Goal: Check status: Check status

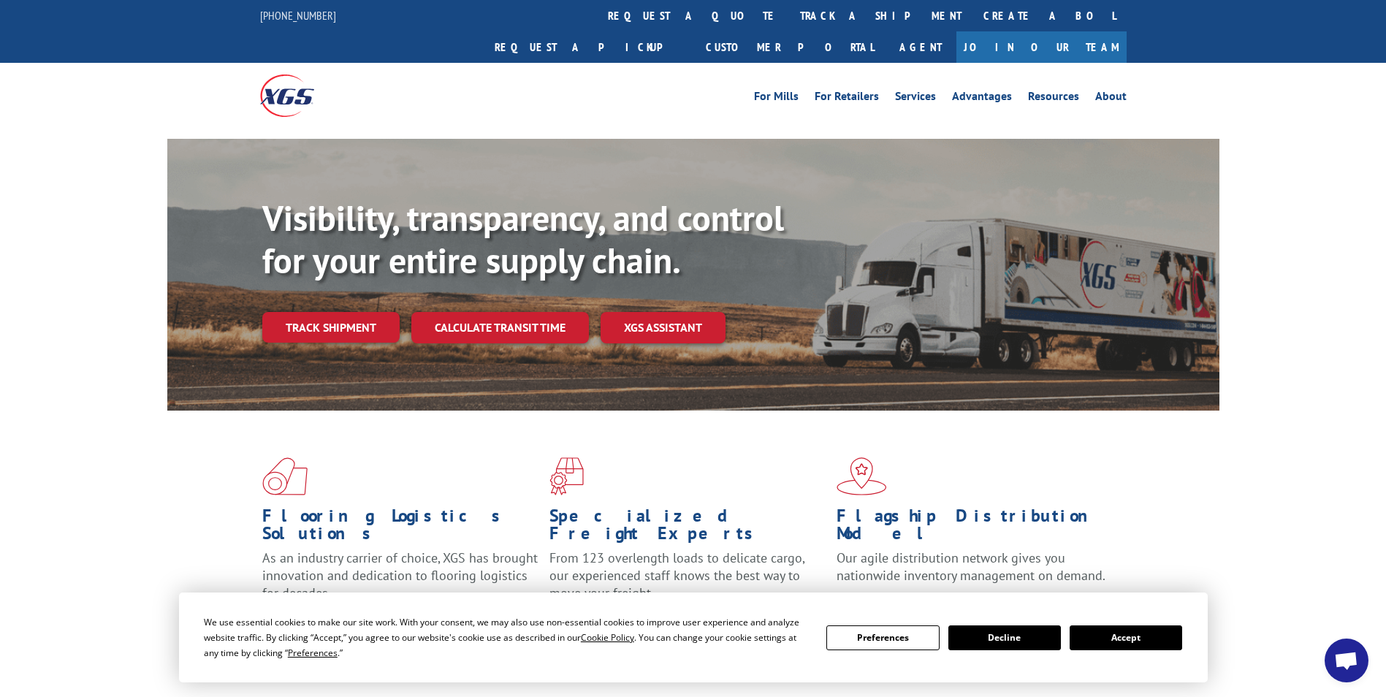
click at [1122, 643] on button "Accept" at bounding box center [1125, 637] width 112 height 25
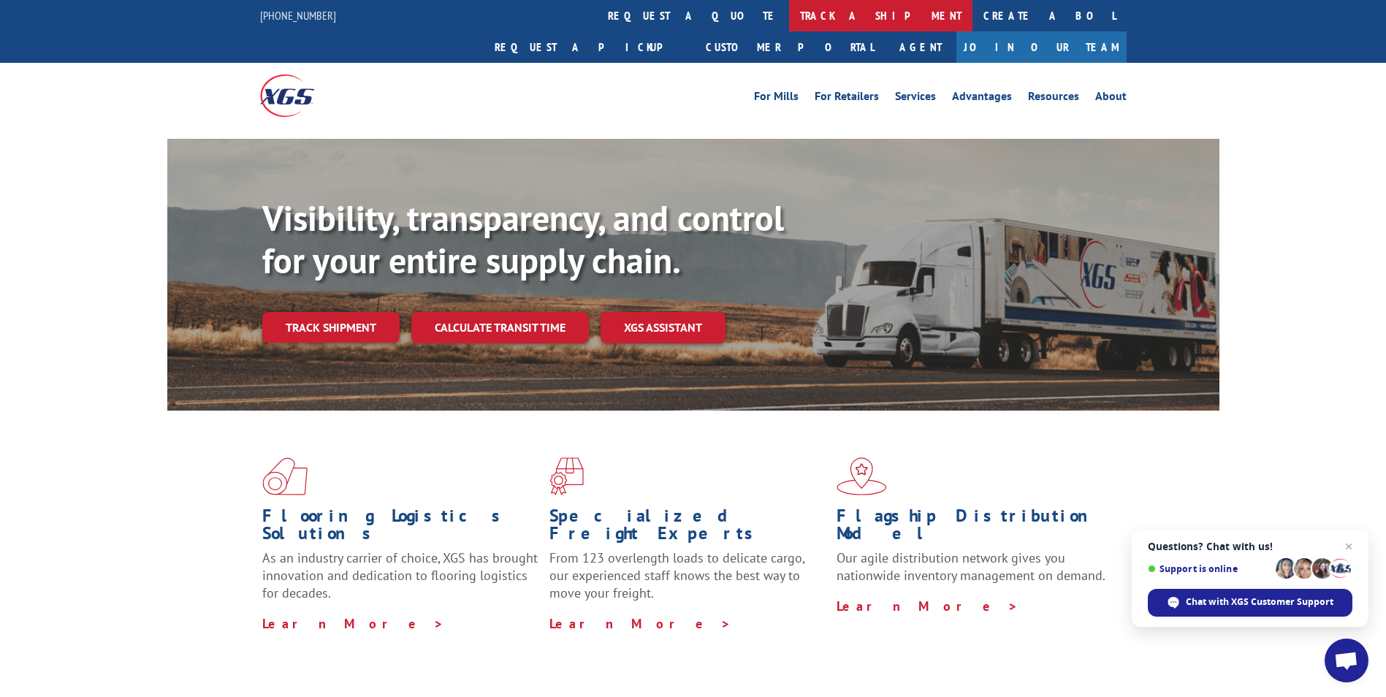
click at [789, 15] on link "track a shipment" at bounding box center [880, 15] width 183 height 31
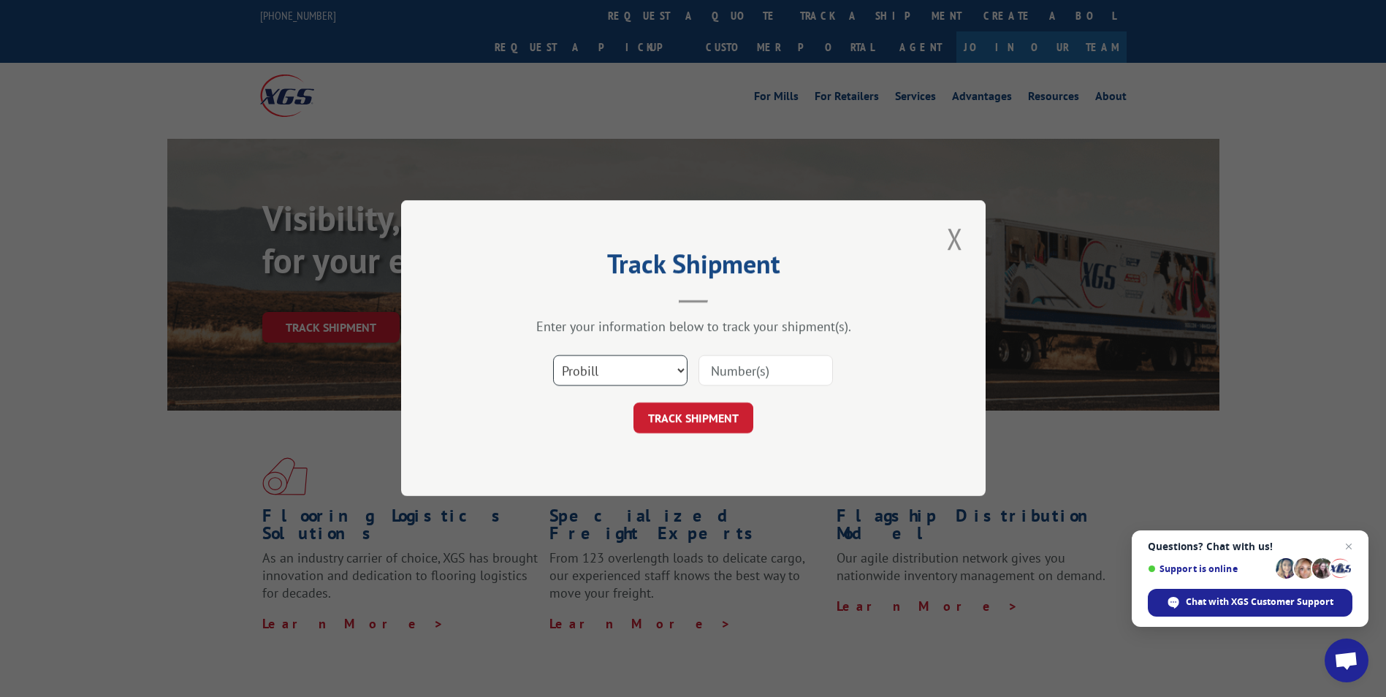
click at [583, 369] on select "Select category... Probill BOL PO" at bounding box center [620, 371] width 134 height 31
select select "bol"
click at [553, 356] on select "Select category... Probill BOL PO" at bounding box center [620, 371] width 134 height 31
click at [727, 370] on input at bounding box center [765, 371] width 134 height 31
paste input "5957653"
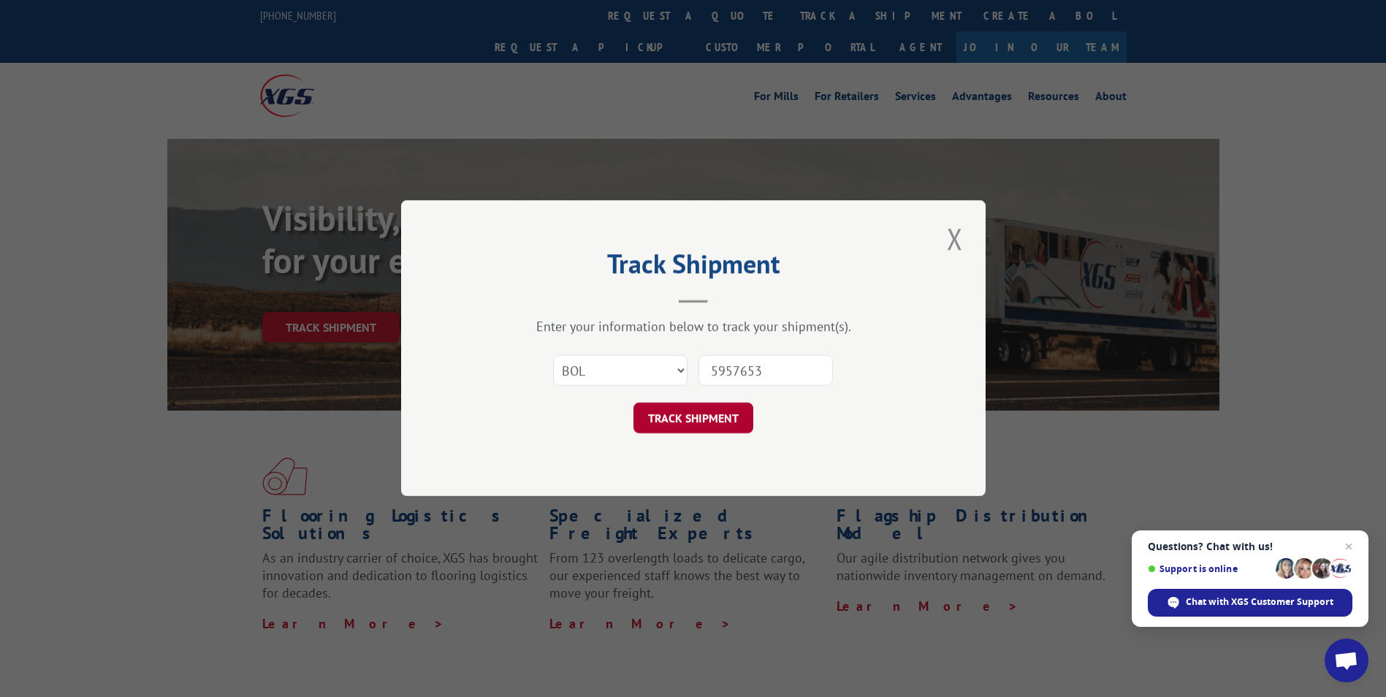
type input "5957653"
click at [746, 412] on button "TRACK SHIPMENT" at bounding box center [693, 418] width 120 height 31
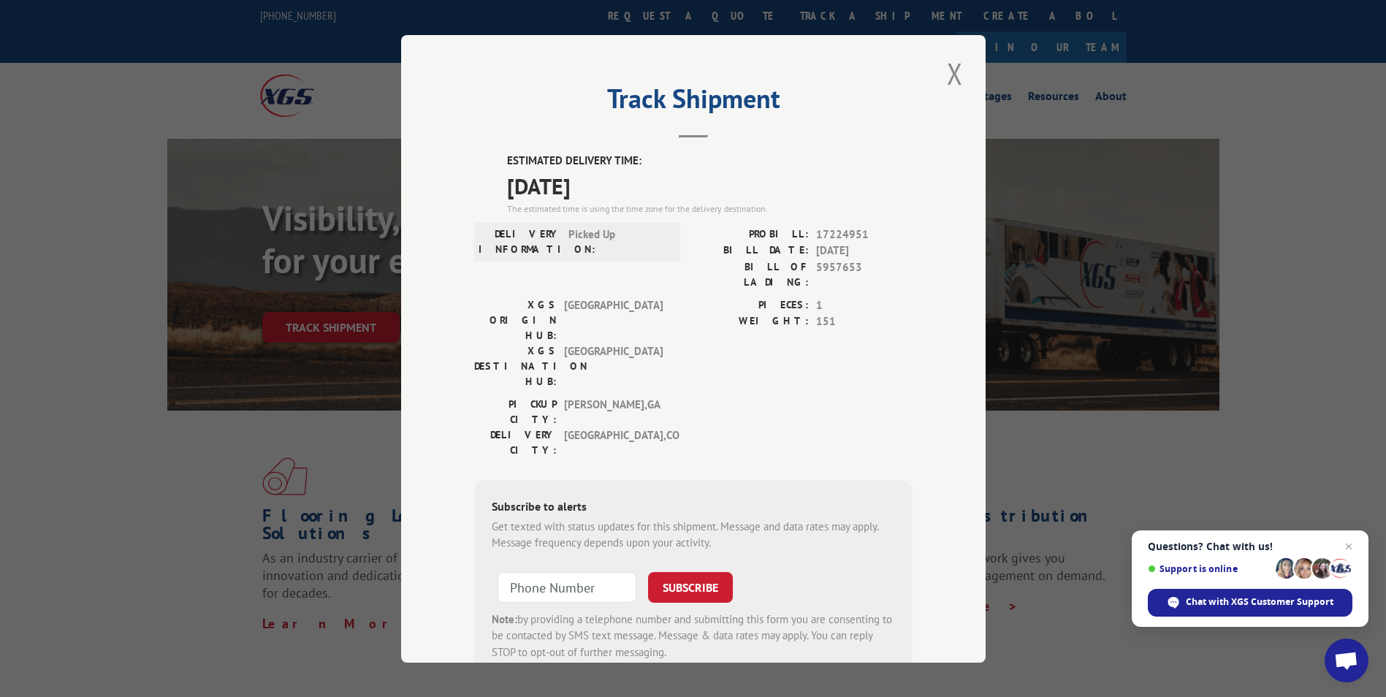
drag, startPoint x: 496, startPoint y: 159, endPoint x: 625, endPoint y: 190, distance: 132.2
click at [625, 190] on div "ESTIMATED DELIVERY TIME: [DATE] The estimated time is using the time zone for t…" at bounding box center [693, 415] width 438 height 525
drag, startPoint x: 625, startPoint y: 190, endPoint x: 598, endPoint y: 183, distance: 27.3
copy div "ESTIMATED DELIVERY TIME: [DATE]"
